Goal: Task Accomplishment & Management: Manage account settings

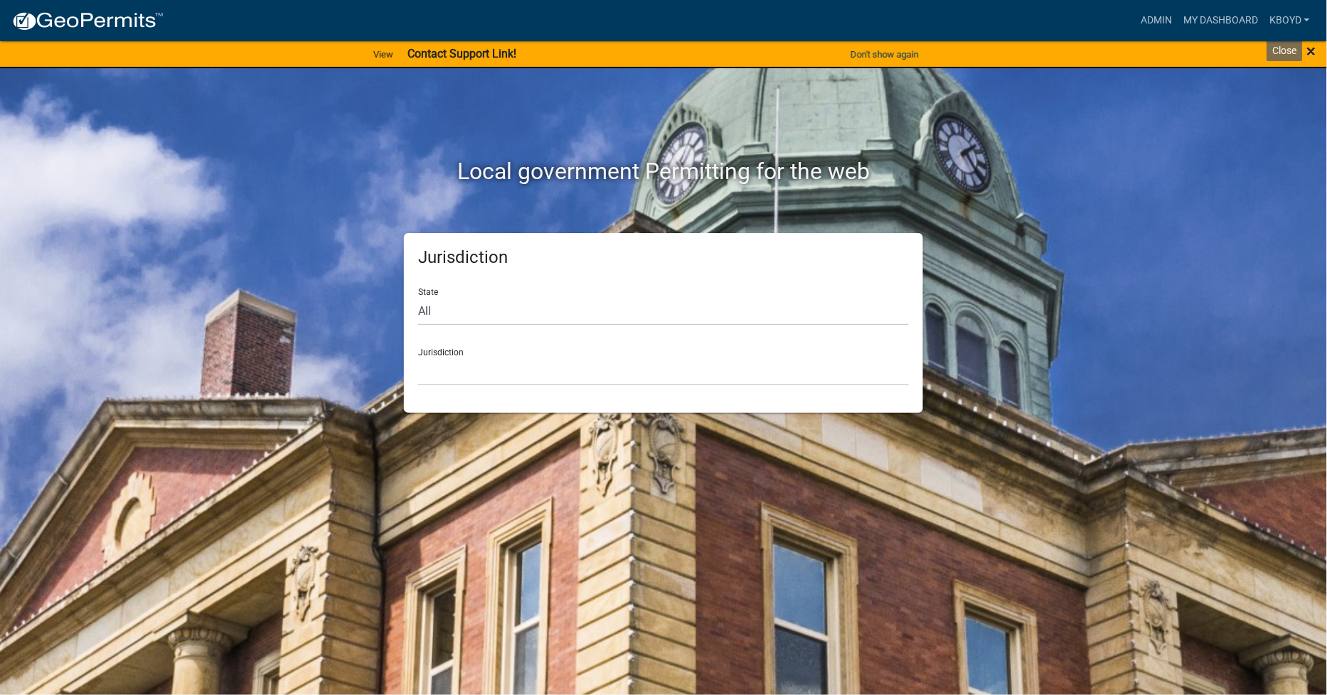
click at [1311, 52] on span "×" at bounding box center [1311, 51] width 9 height 20
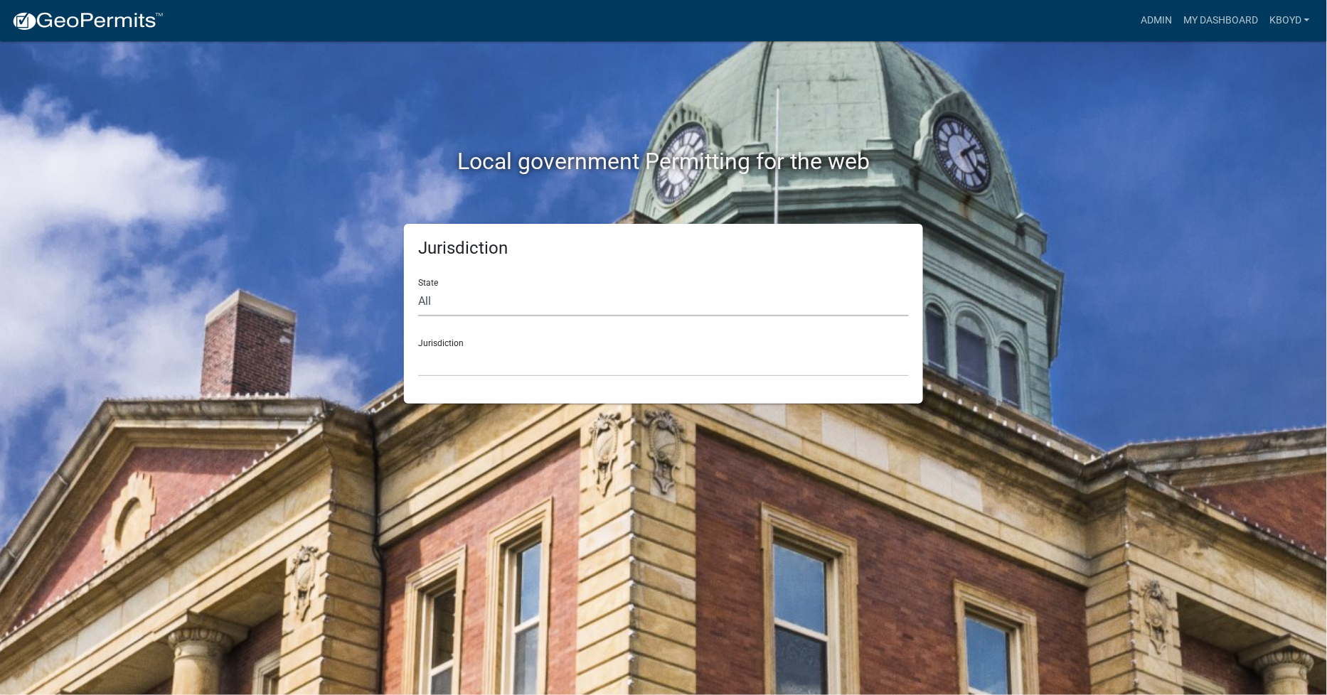
click at [453, 289] on select "All [US_STATE] [US_STATE] [US_STATE] [US_STATE] [US_STATE] [US_STATE] [US_STATE…" at bounding box center [663, 301] width 491 height 29
select select "[US_STATE]"
click at [418, 287] on select "All [US_STATE] [US_STATE] [US_STATE] [US_STATE] [US_STATE] [US_STATE] [US_STATE…" at bounding box center [663, 301] width 491 height 29
click at [456, 358] on select "[GEOGRAPHIC_DATA], [US_STATE]" at bounding box center [663, 362] width 491 height 29
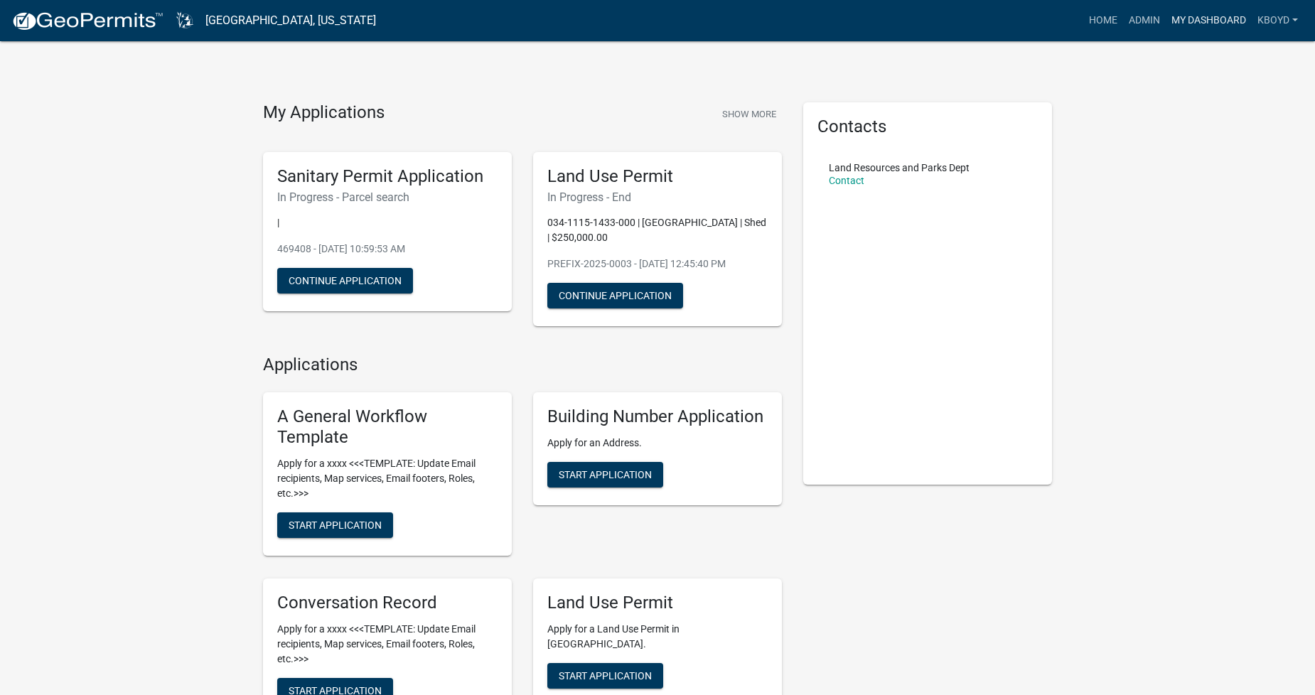
click at [1197, 18] on link "My Dashboard" at bounding box center [1209, 20] width 86 height 27
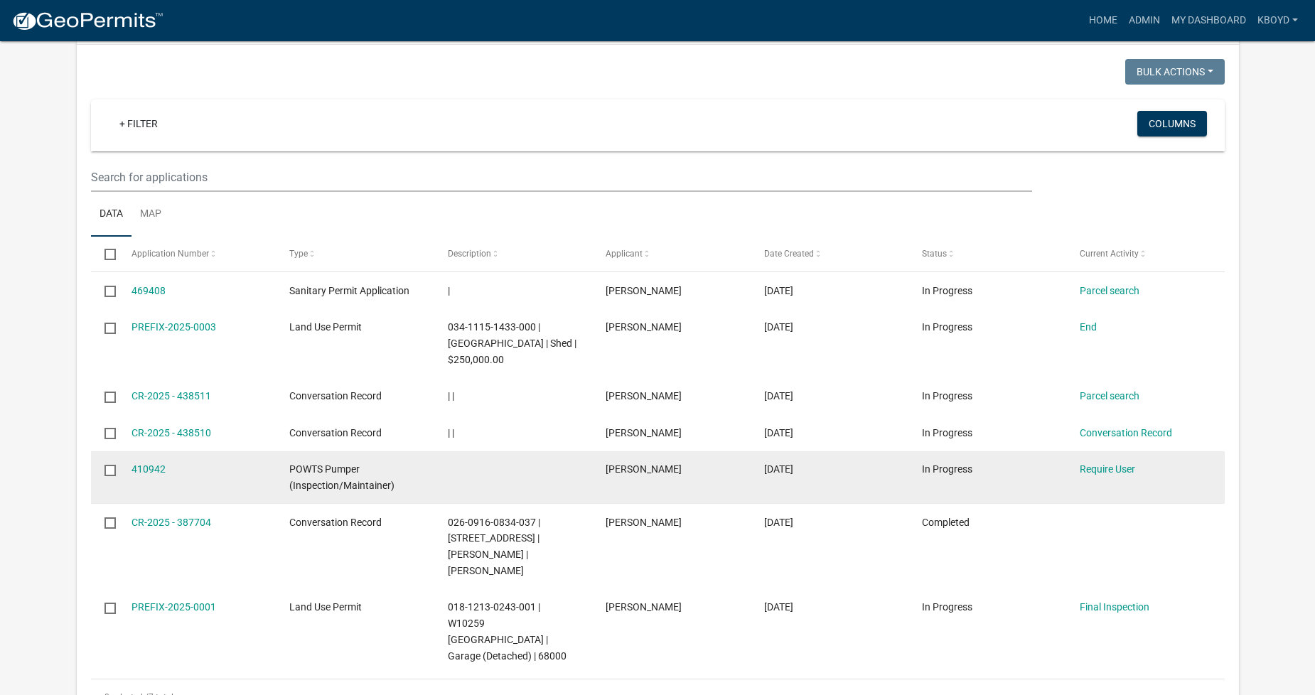
scroll to position [53, 0]
